Goal: Navigation & Orientation: Find specific page/section

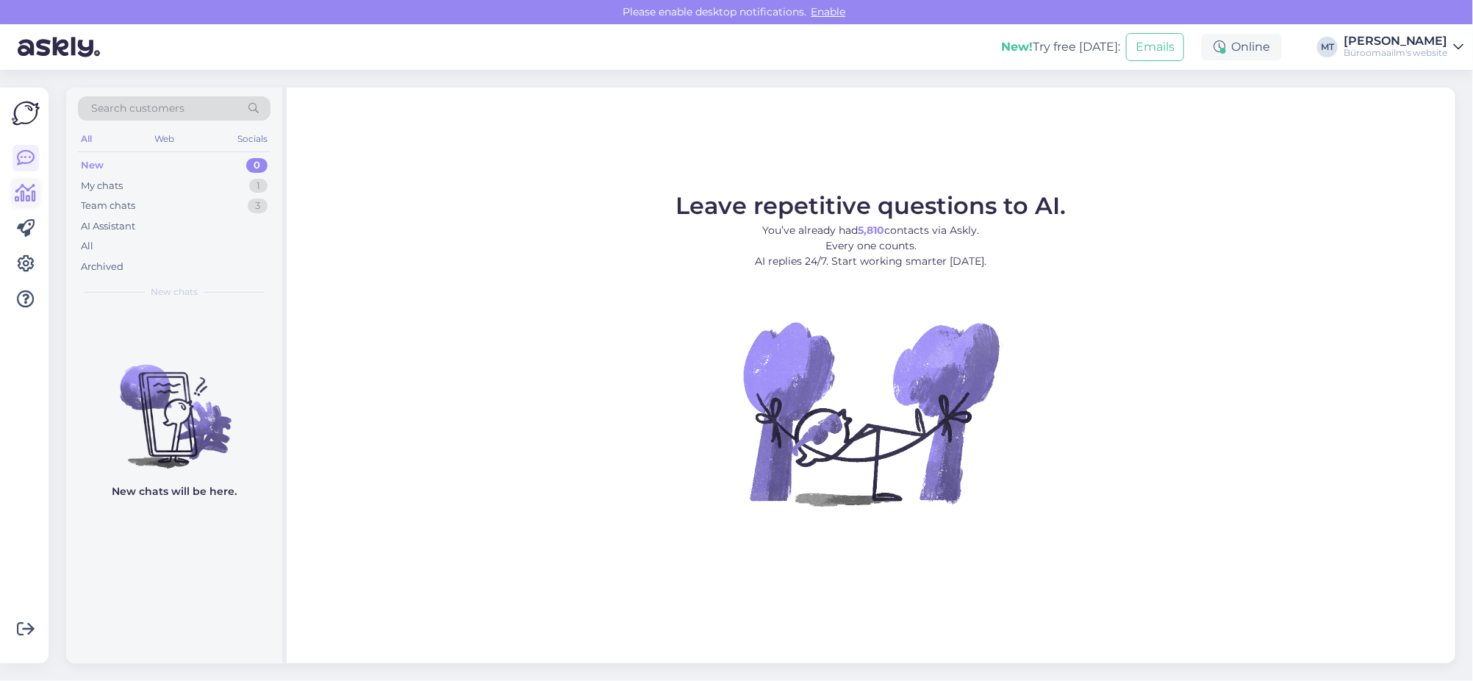
click at [24, 190] on icon at bounding box center [25, 193] width 21 height 18
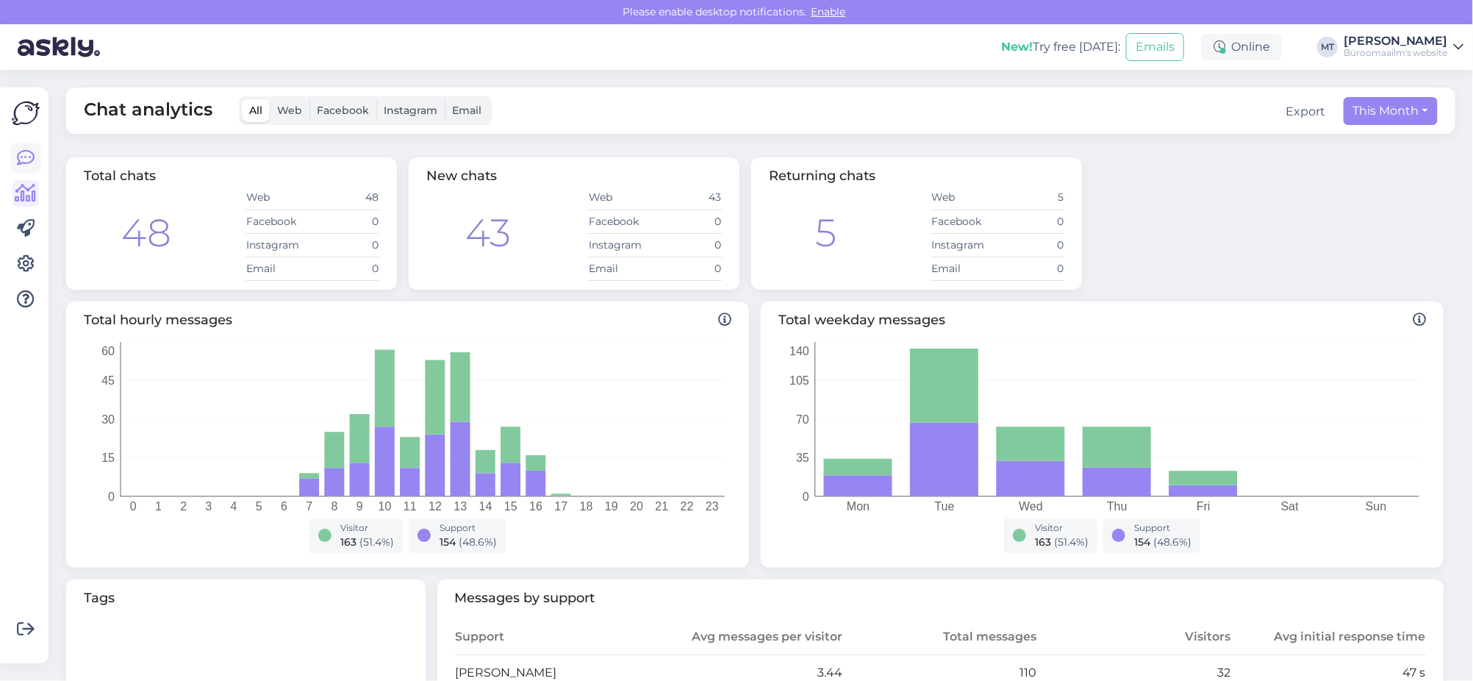
click at [29, 160] on icon at bounding box center [26, 158] width 18 height 18
